Goal: Task Accomplishment & Management: Use online tool/utility

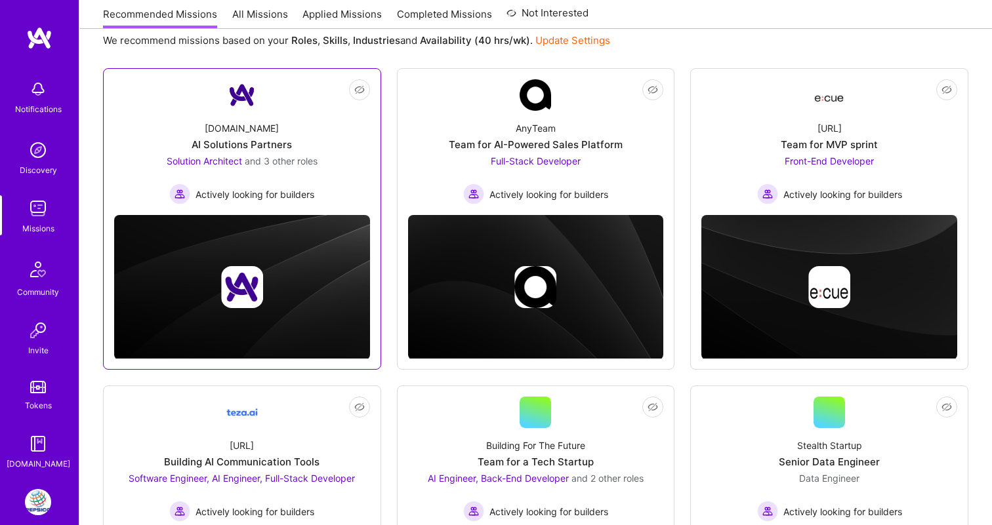
scroll to position [164, 0]
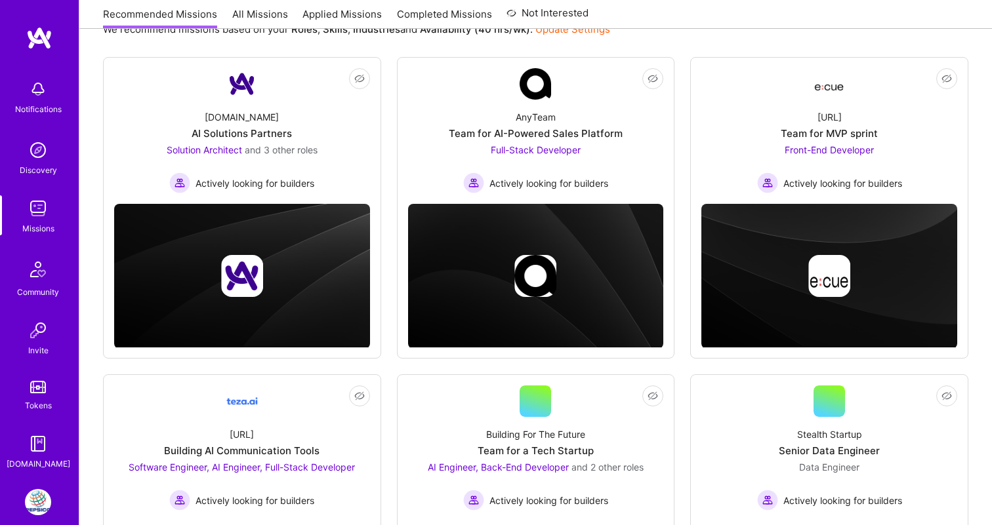
click at [35, 504] on img at bounding box center [38, 502] width 26 height 26
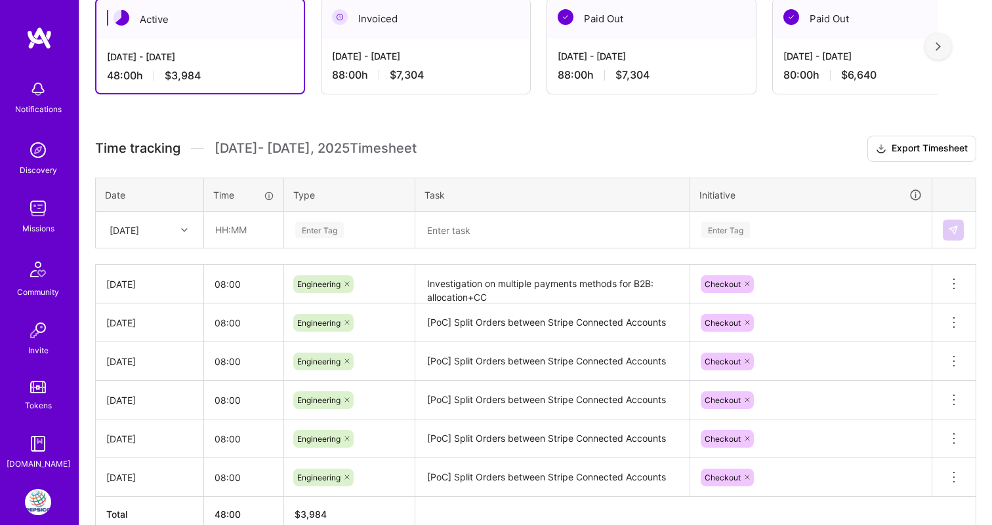
scroll to position [244, 0]
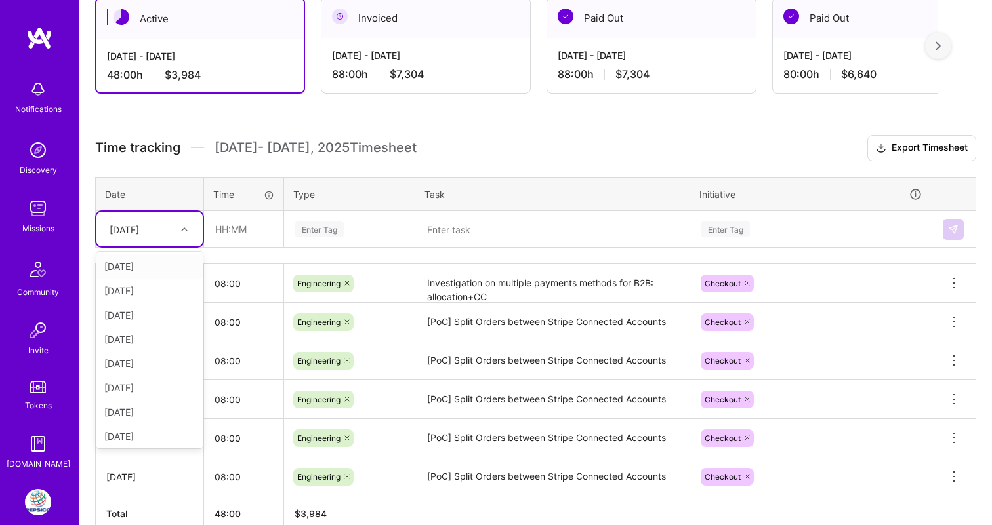
click at [161, 233] on div "[DATE]" at bounding box center [139, 229] width 73 height 22
click at [164, 405] on div "[DATE]" at bounding box center [149, 409] width 106 height 24
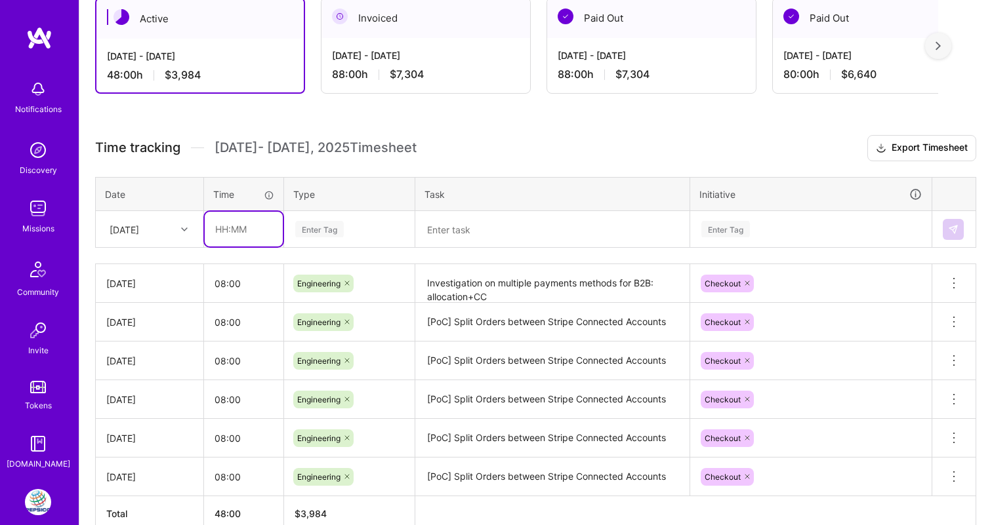
click at [260, 233] on input "text" at bounding box center [244, 229] width 78 height 35
click at [155, 218] on div "[DATE]" at bounding box center [149, 229] width 106 height 35
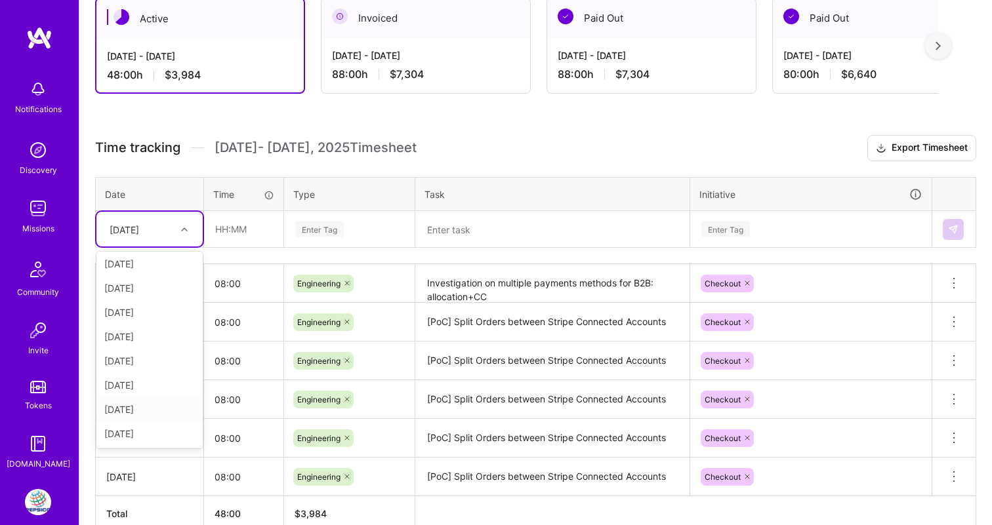
click at [154, 416] on div "[DATE]" at bounding box center [149, 409] width 106 height 24
click at [235, 232] on input "text" at bounding box center [244, 229] width 78 height 35
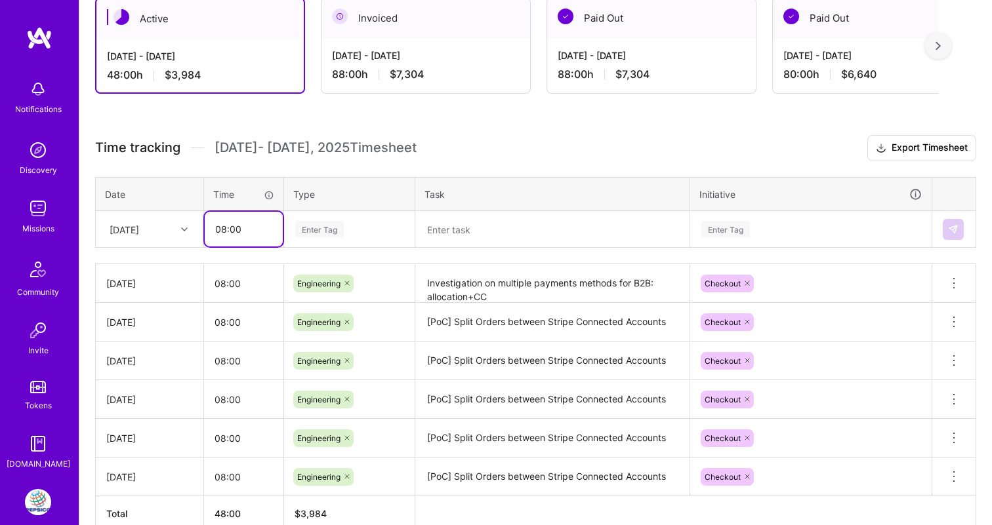
type input "08:00"
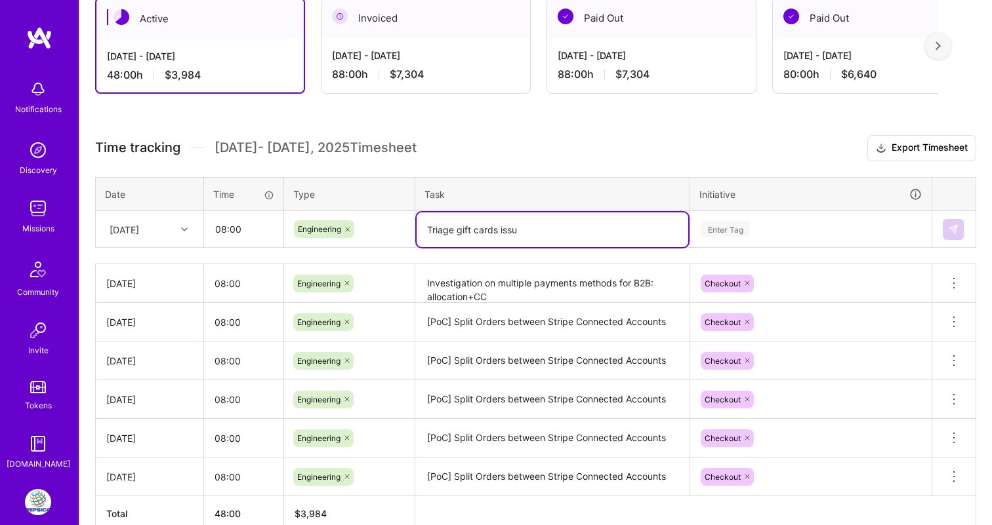
type textarea "Triage gift cards issue"
type textarea "R"
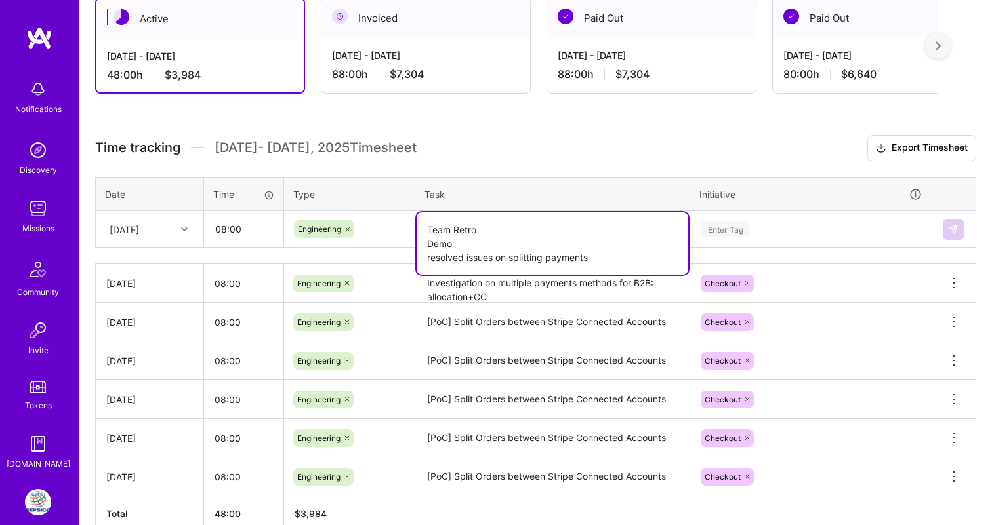
type textarea "Team Retro Demo resolved issues on splitting payments"
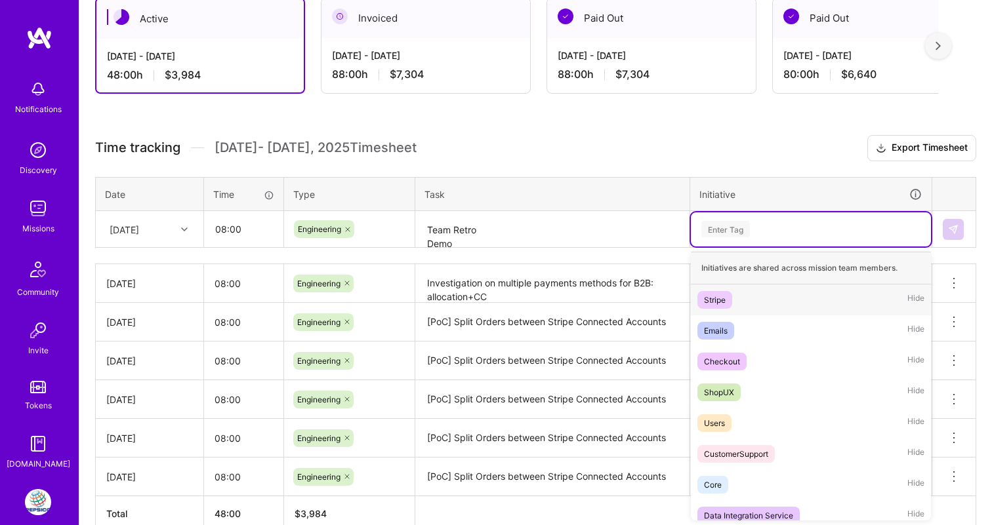
click at [770, 238] on div "Enter Tag" at bounding box center [811, 229] width 240 height 34
click at [732, 357] on div "Checkout" at bounding box center [722, 362] width 36 height 14
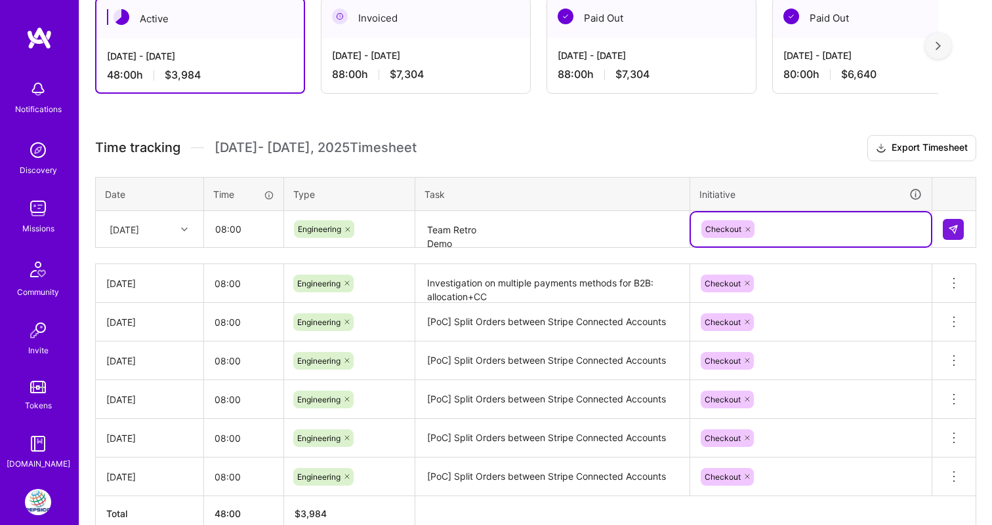
click at [940, 220] on td at bounding box center [954, 229] width 44 height 37
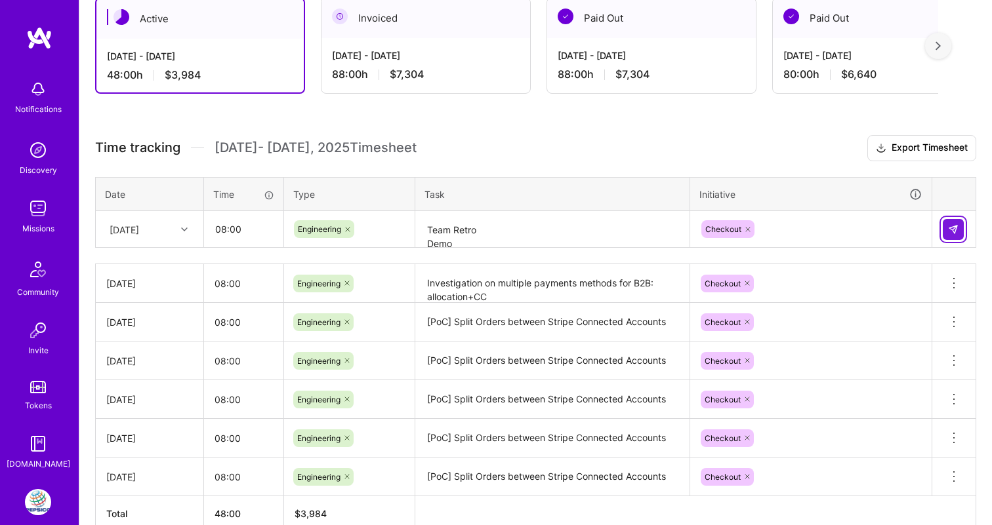
click at [948, 228] on img at bounding box center [953, 229] width 10 height 10
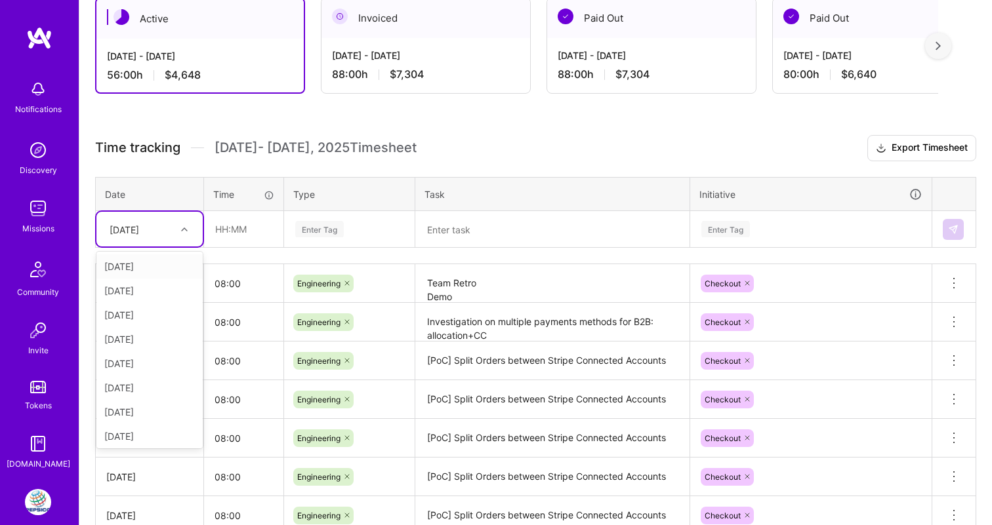
click at [139, 232] on div "[DATE]" at bounding box center [125, 229] width 30 height 14
click at [151, 435] on div "[DATE]" at bounding box center [149, 434] width 106 height 24
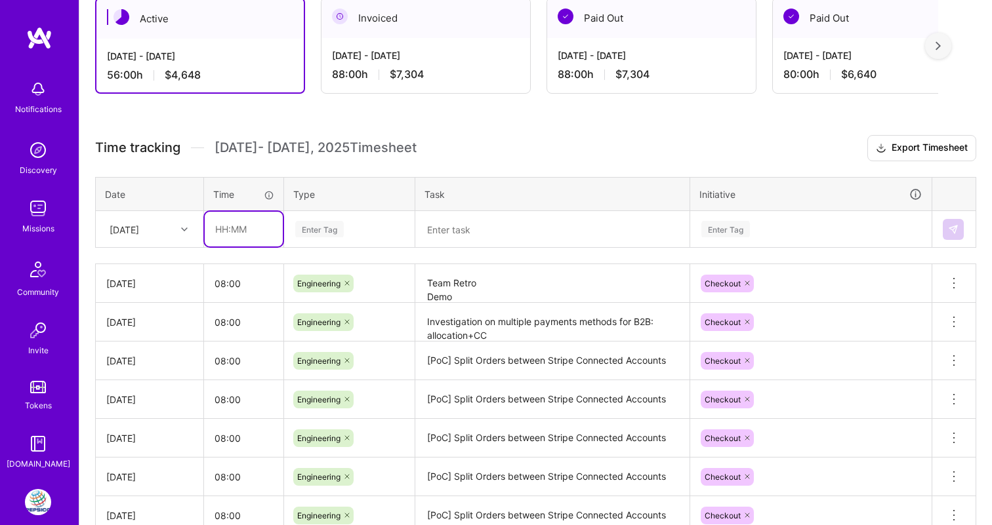
click at [237, 237] on input "text" at bounding box center [244, 229] width 78 height 35
type input "08:00"
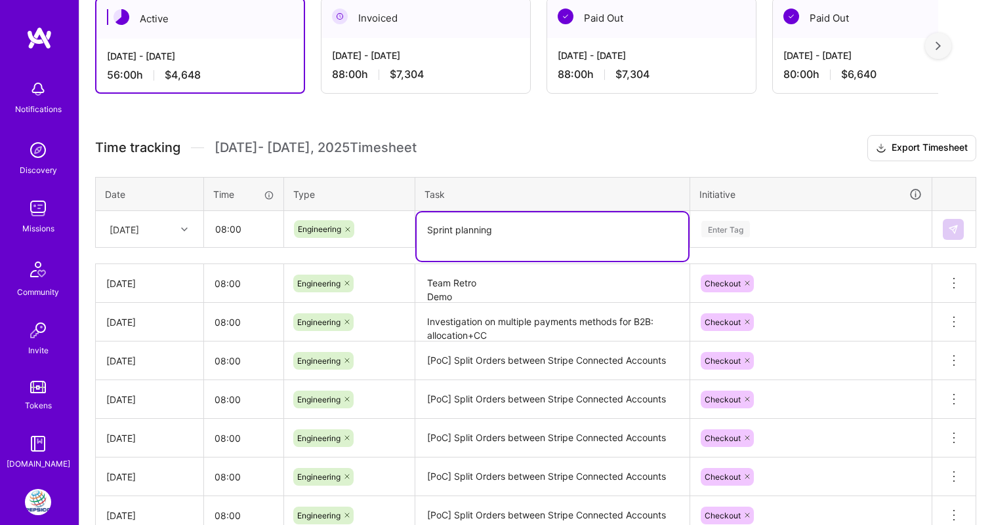
paste textarea "Triage gift cards issue"
type textarea "Sprint planning Triage gift cards issue"
click at [738, 232] on div "Enter Tag" at bounding box center [725, 229] width 49 height 20
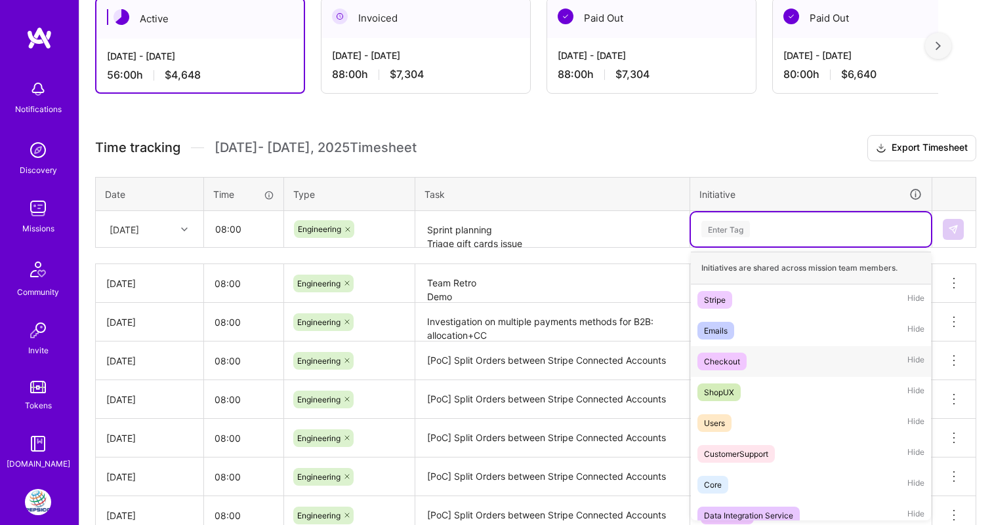
click at [740, 365] on span "Checkout" at bounding box center [721, 362] width 49 height 18
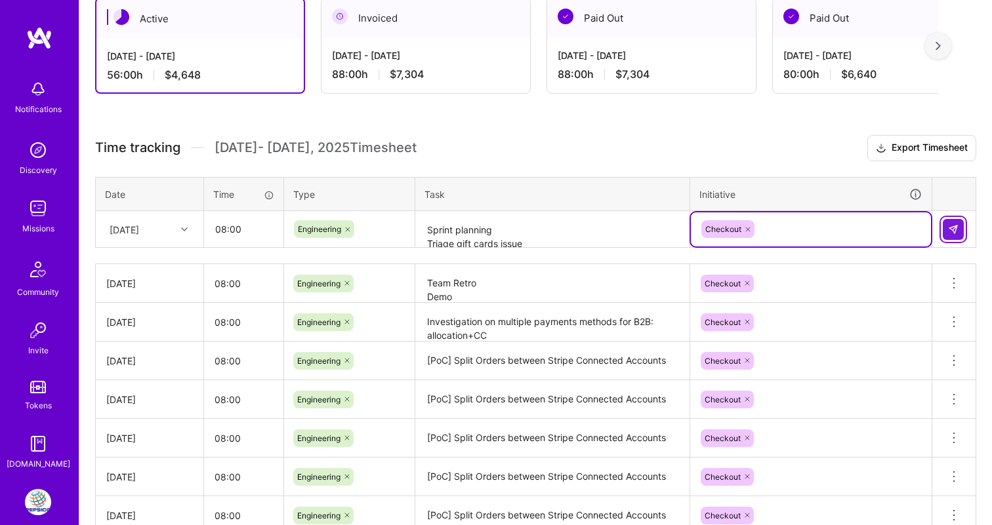
click at [956, 222] on button at bounding box center [952, 229] width 21 height 21
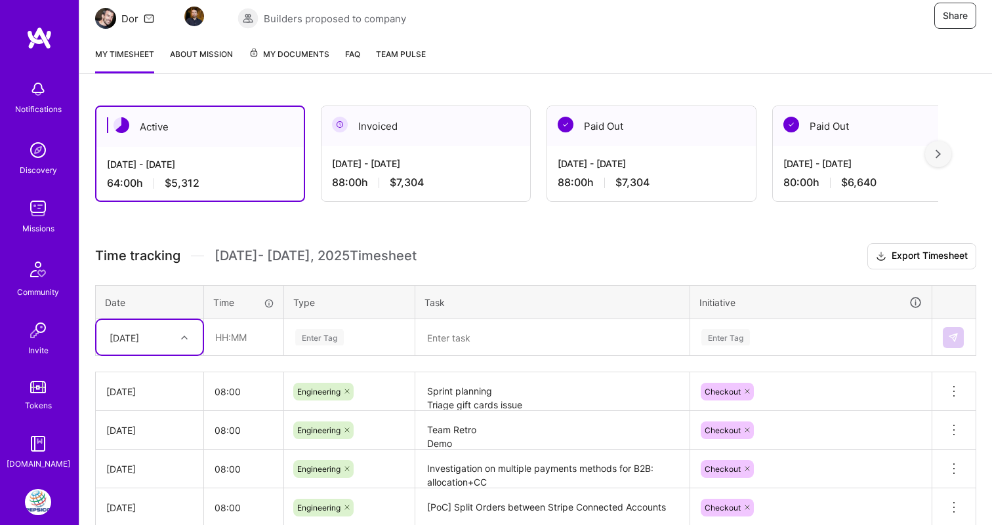
scroll to position [77, 0]
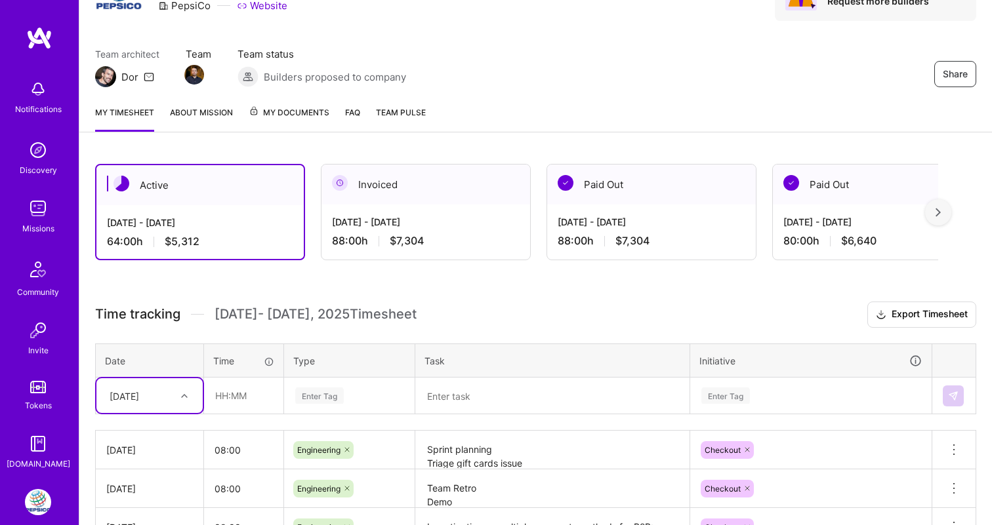
click at [469, 224] on div "[DATE] - [DATE]" at bounding box center [426, 222] width 188 height 14
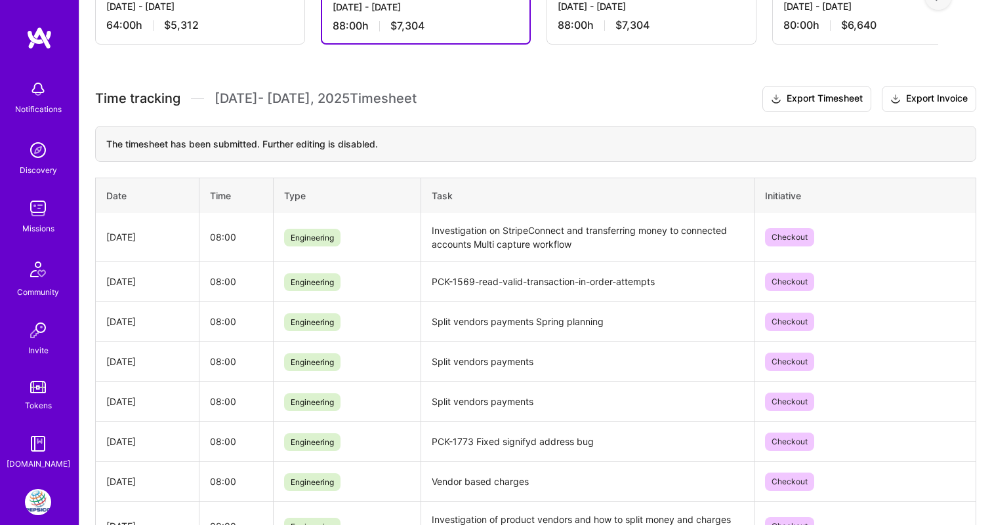
scroll to position [308, 0]
